Goal: Feedback & Contribution: Leave review/rating

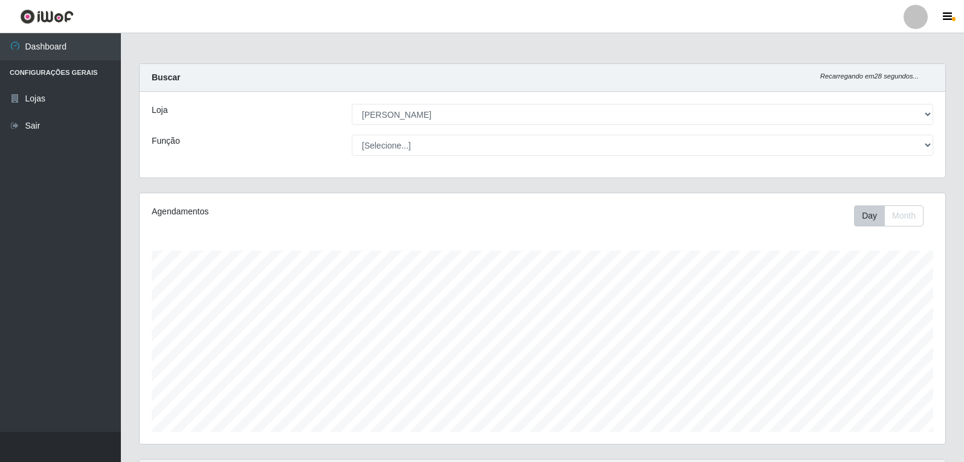
select select "523"
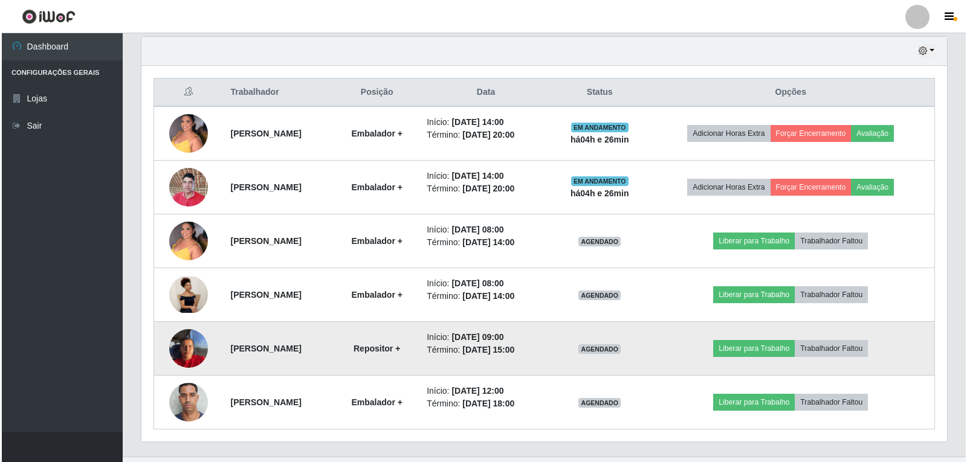
scroll to position [251, 806]
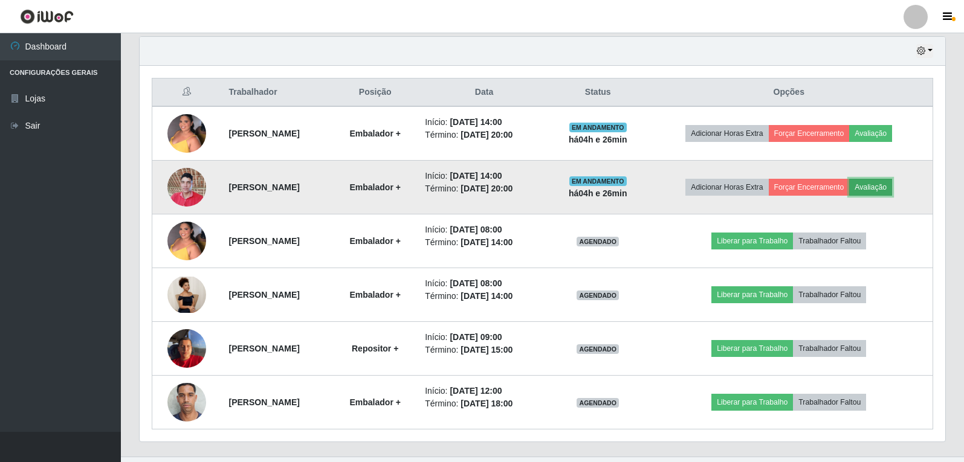
click at [892, 184] on button "Avaliação" at bounding box center [870, 187] width 43 height 17
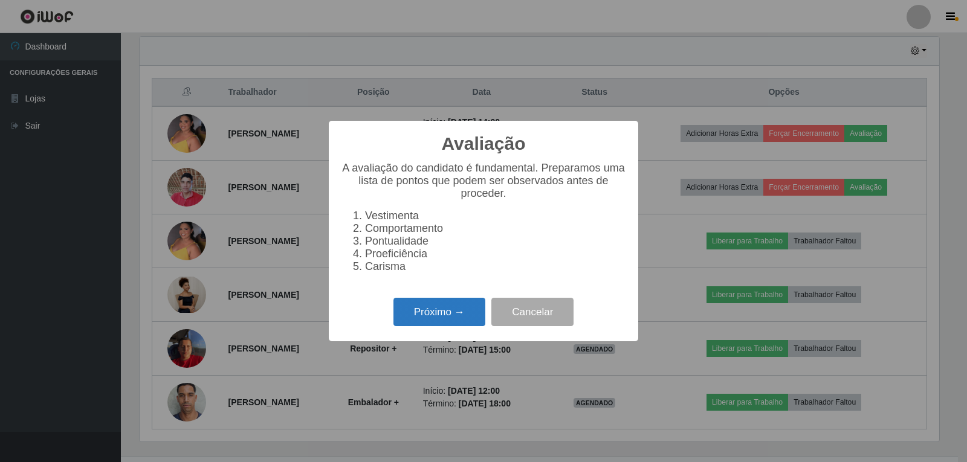
click at [434, 322] on button "Próximo →" at bounding box center [439, 312] width 92 height 28
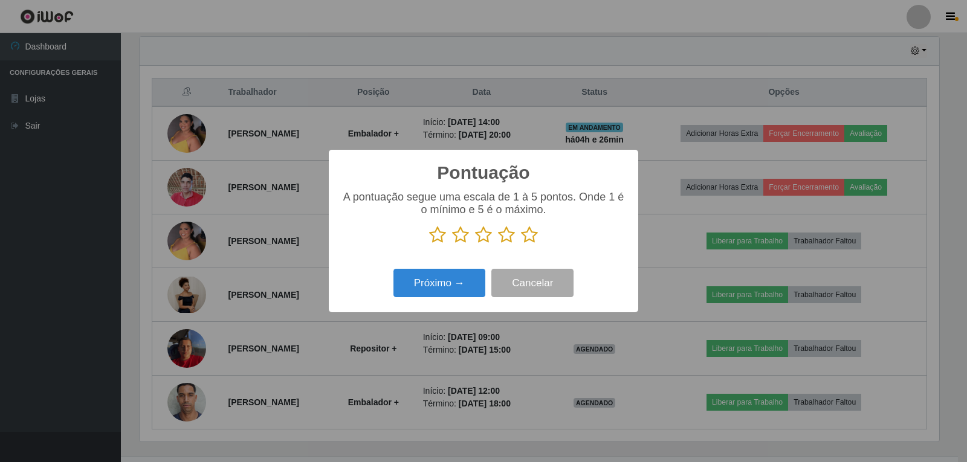
scroll to position [604146, 603598]
click at [526, 241] on icon at bounding box center [529, 235] width 17 height 18
click at [521, 244] on input "radio" at bounding box center [521, 244] width 0 height 0
click at [442, 286] on button "Próximo →" at bounding box center [439, 283] width 92 height 28
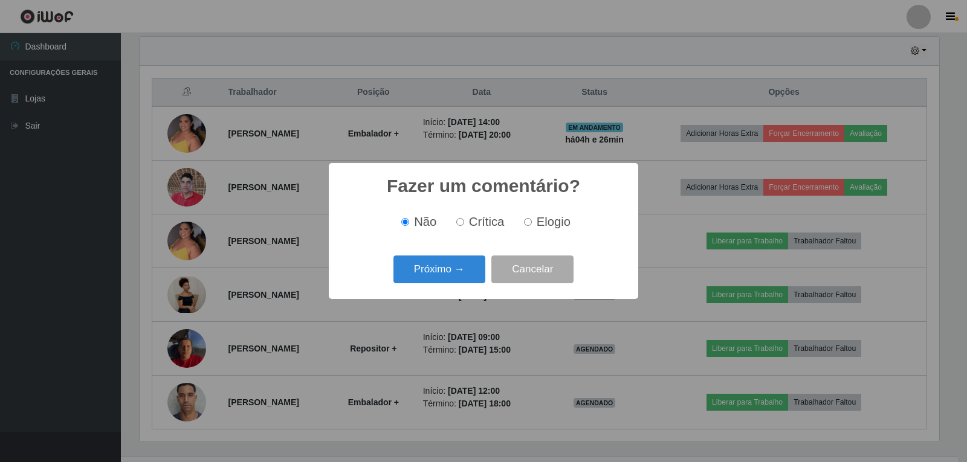
click at [532, 225] on label "Elogio" at bounding box center [544, 222] width 51 height 14
click at [532, 225] on input "Elogio" at bounding box center [528, 222] width 8 height 8
radio input "true"
click at [447, 274] on button "Próximo →" at bounding box center [439, 270] width 92 height 28
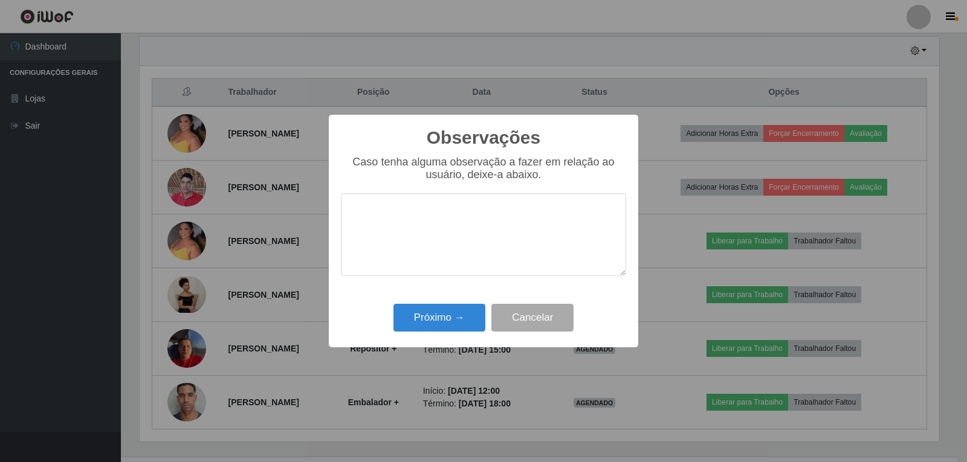
click at [441, 233] on textarea at bounding box center [483, 234] width 285 height 83
type textarea "a"
type textarea "AGIL E EFICIENTE"
click at [456, 312] on button "Próximo →" at bounding box center [439, 318] width 92 height 28
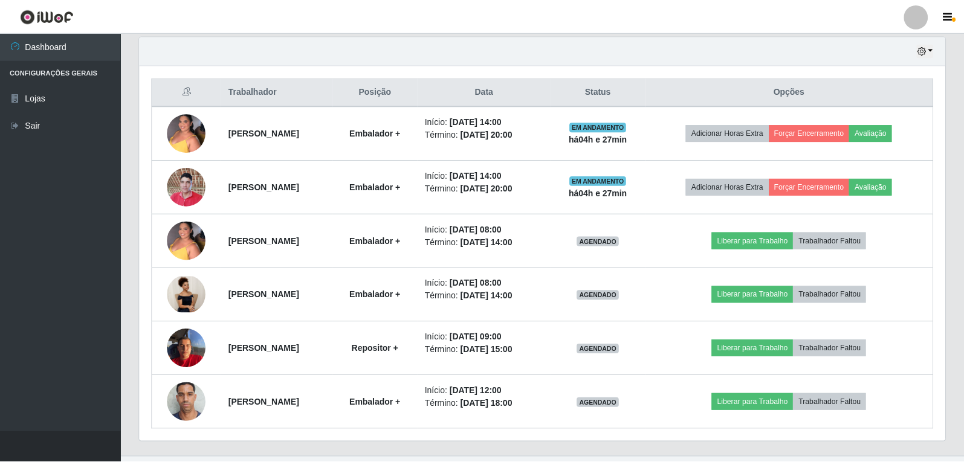
scroll to position [251, 806]
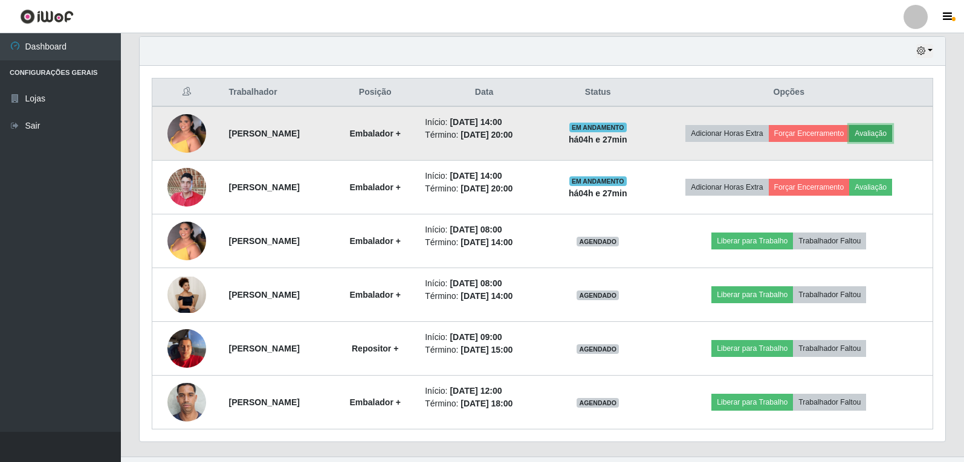
click at [887, 136] on button "Avaliação" at bounding box center [870, 133] width 43 height 17
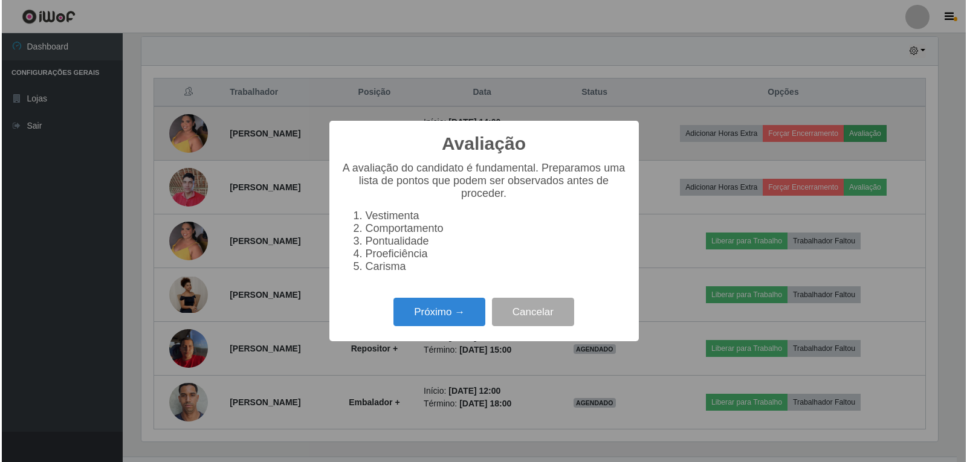
scroll to position [251, 800]
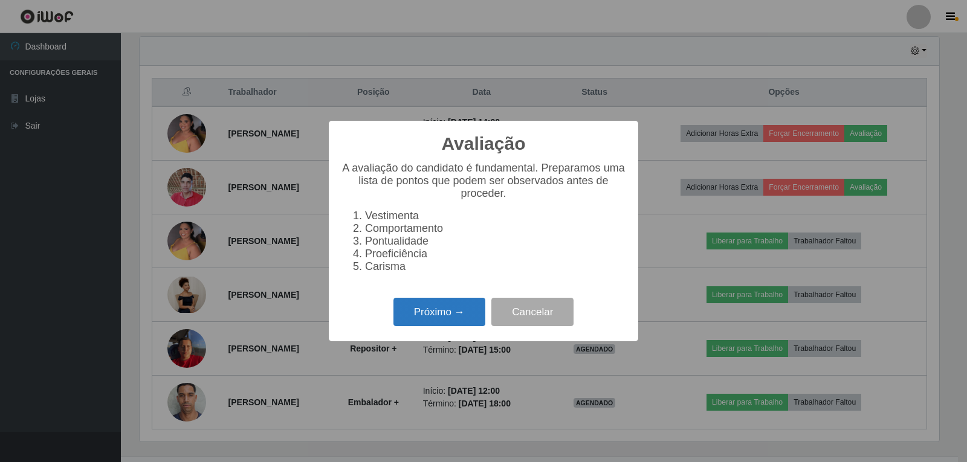
click at [442, 315] on button "Próximo →" at bounding box center [439, 312] width 92 height 28
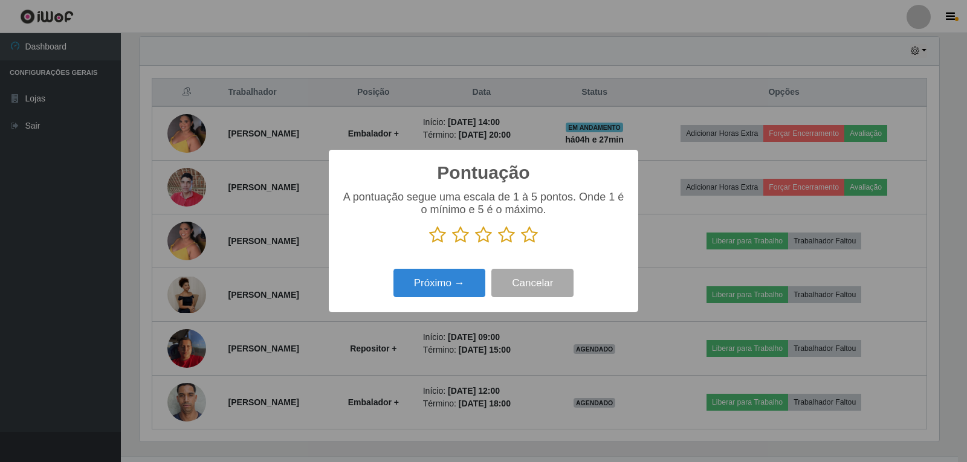
scroll to position [604146, 603598]
click at [526, 241] on icon at bounding box center [529, 235] width 17 height 18
click at [521, 244] on input "radio" at bounding box center [521, 244] width 0 height 0
click at [468, 281] on button "Próximo →" at bounding box center [439, 283] width 92 height 28
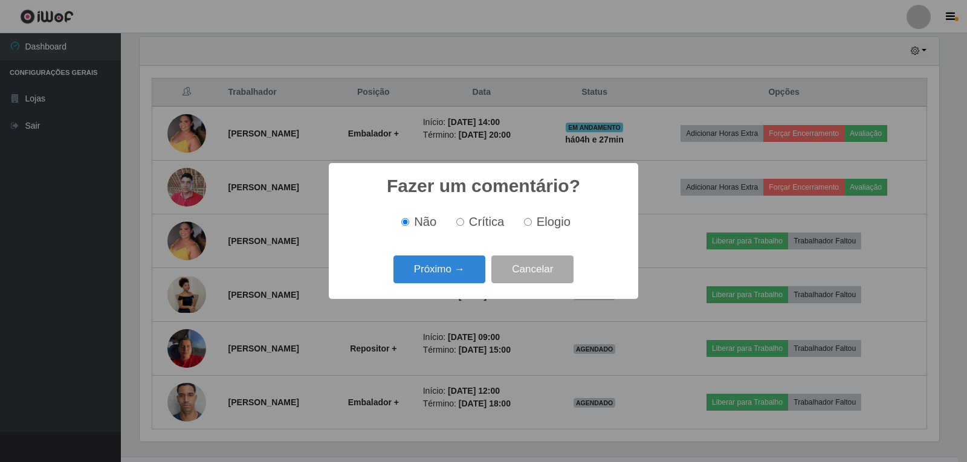
click at [516, 221] on div "Não Crítica Elogio" at bounding box center [483, 222] width 285 height 14
click at [525, 224] on input "Elogio" at bounding box center [528, 222] width 8 height 8
radio input "true"
click at [470, 267] on button "Próximo →" at bounding box center [439, 270] width 92 height 28
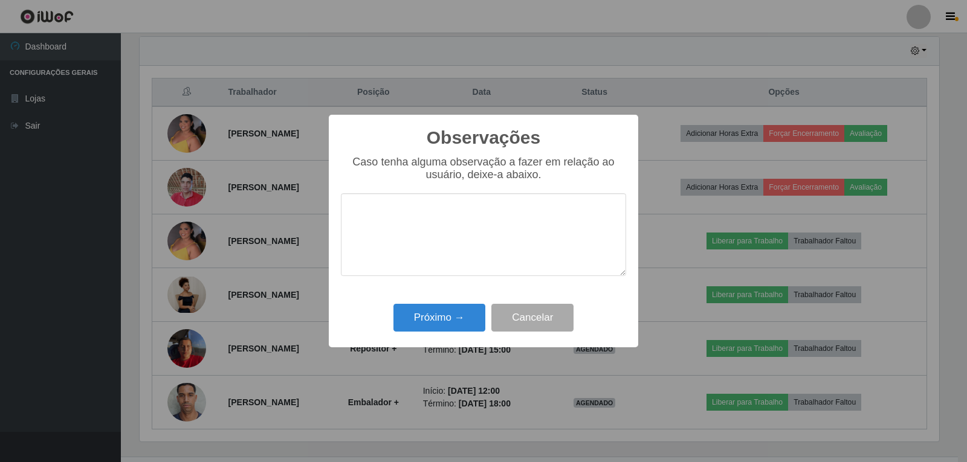
click at [474, 243] on textarea at bounding box center [483, 234] width 285 height 83
type textarea "AGIL E EFICIENTE."
click at [427, 317] on button "Próximo →" at bounding box center [439, 318] width 92 height 28
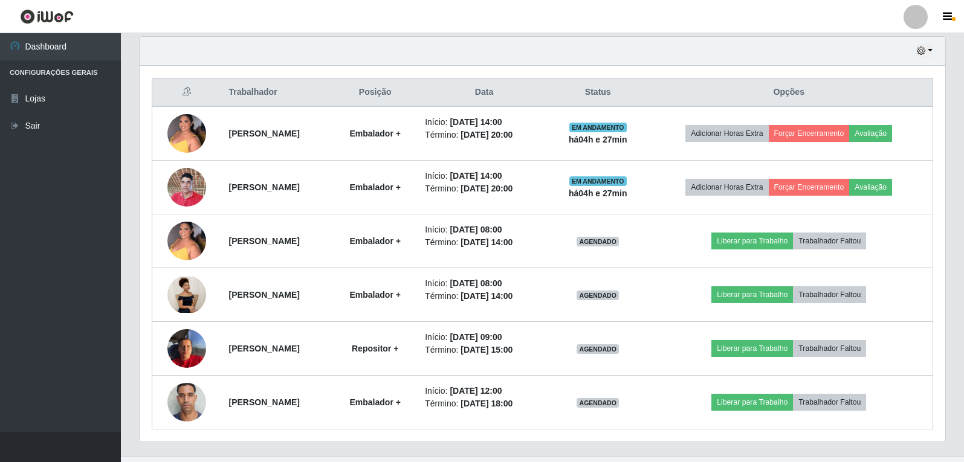
scroll to position [251, 806]
